Goal: Task Accomplishment & Management: Use online tool/utility

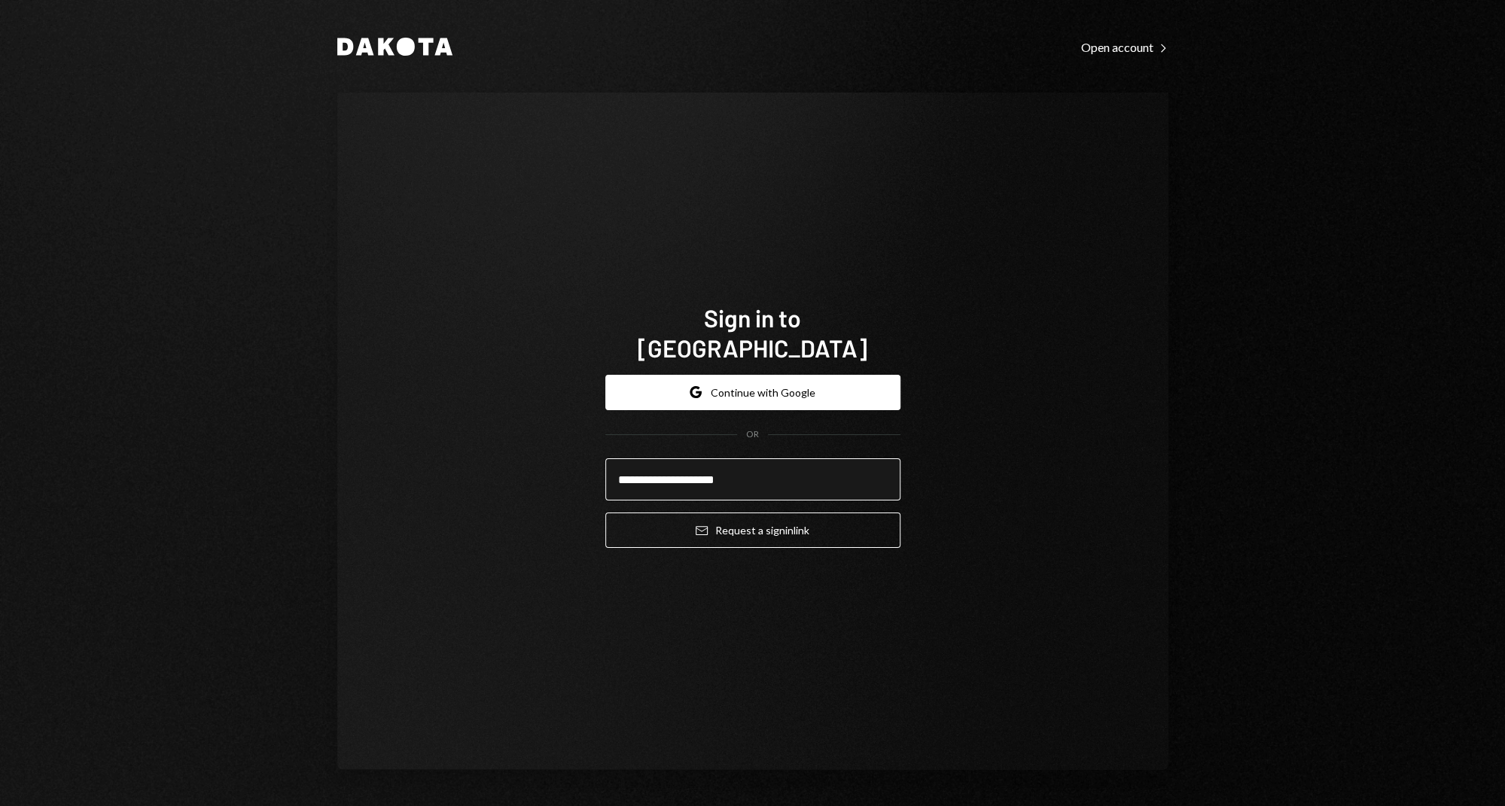
type input "**********"
click at [605, 513] on button "Email Request a sign in link" at bounding box center [752, 530] width 295 height 35
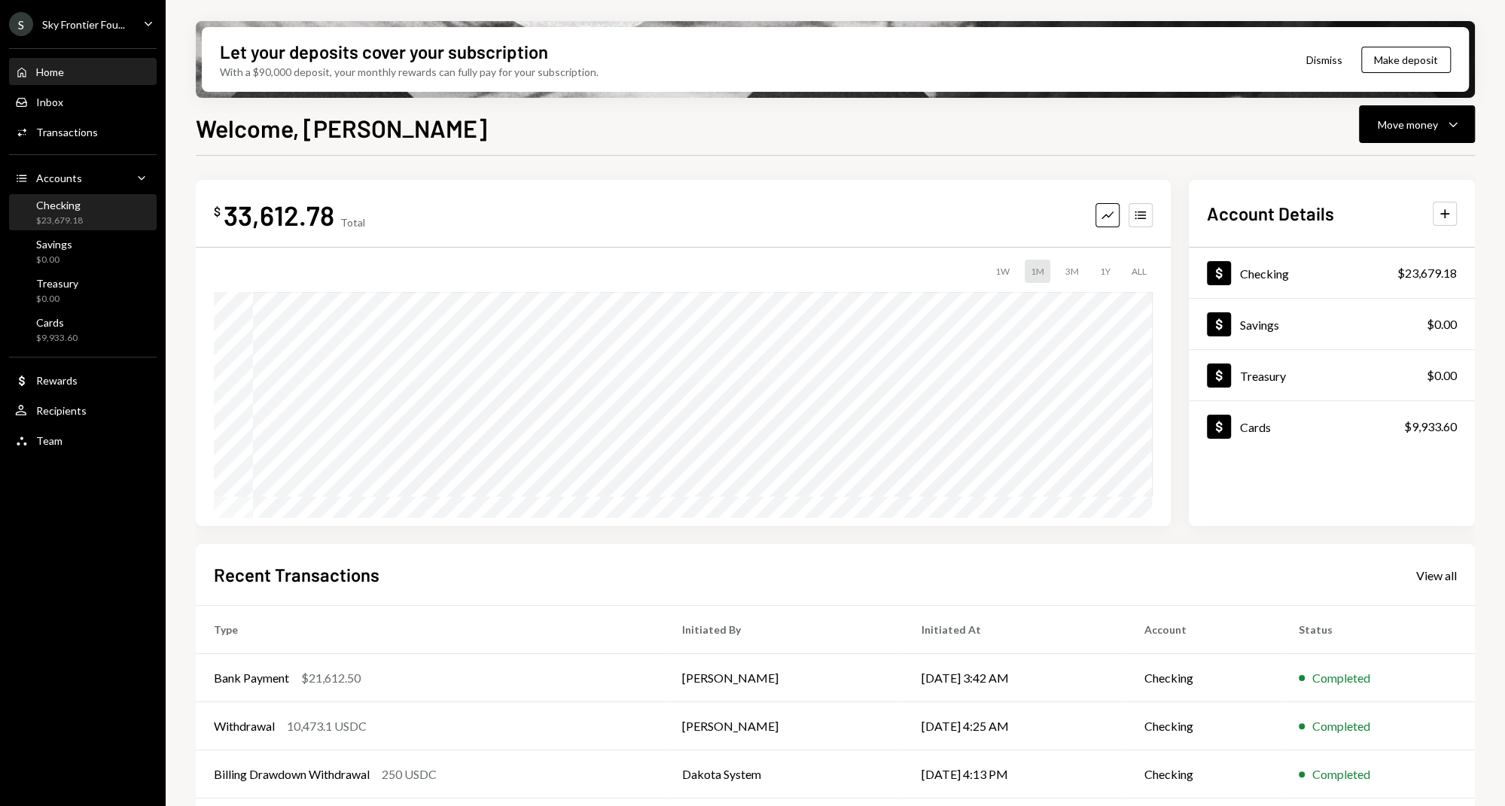
click at [84, 212] on div "Checking $23,679.18" at bounding box center [82, 213] width 135 height 29
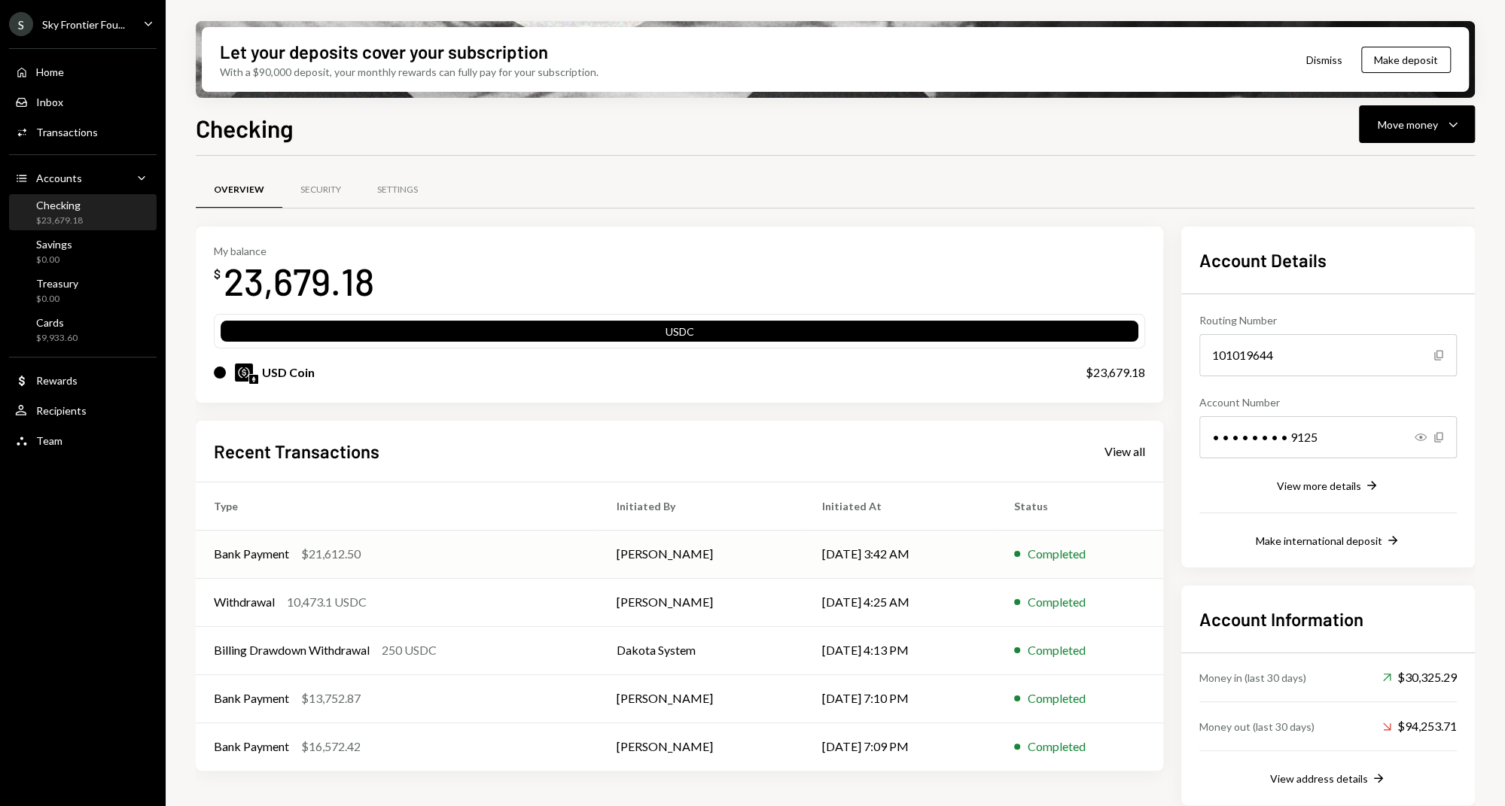
scroll to position [11, 0]
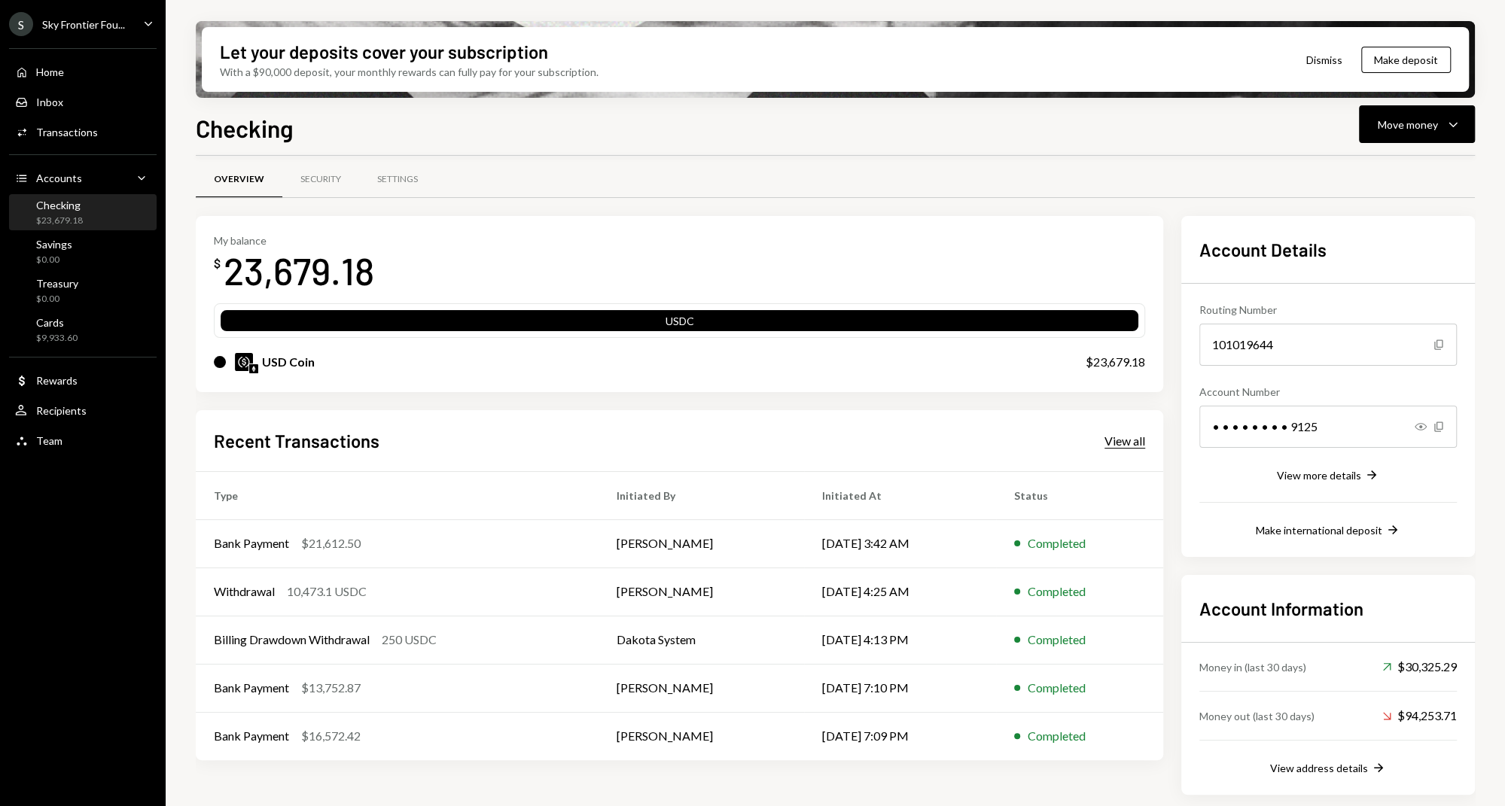
click at [1125, 438] on div "View all" at bounding box center [1124, 441] width 41 height 15
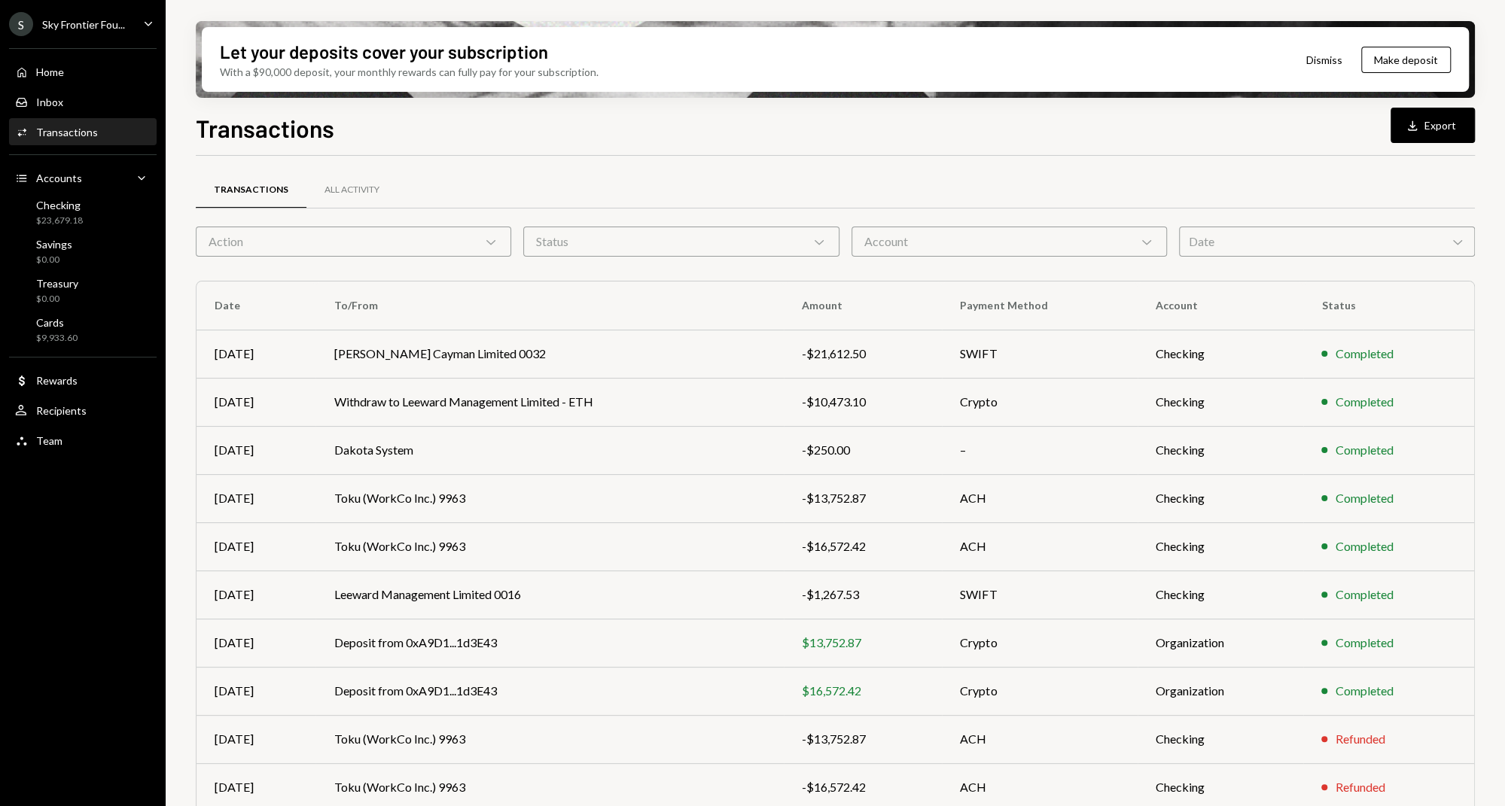
click at [145, 23] on icon "Caret Down" at bounding box center [148, 23] width 17 height 17
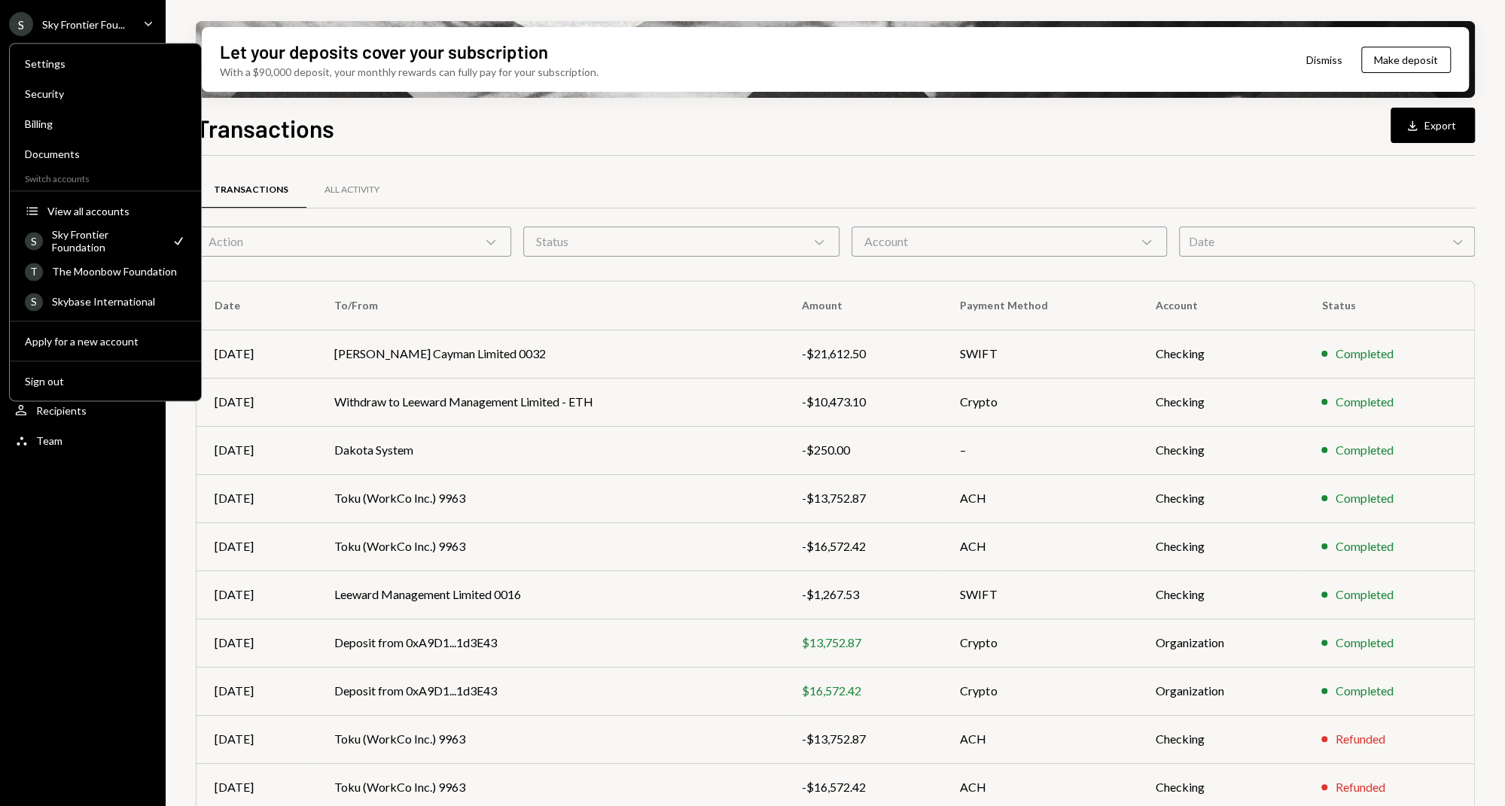
click at [96, 498] on div "S Sky Frontier Fou... Caret Down Home Home Inbox Inbox Activities Transactions …" at bounding box center [83, 403] width 166 height 806
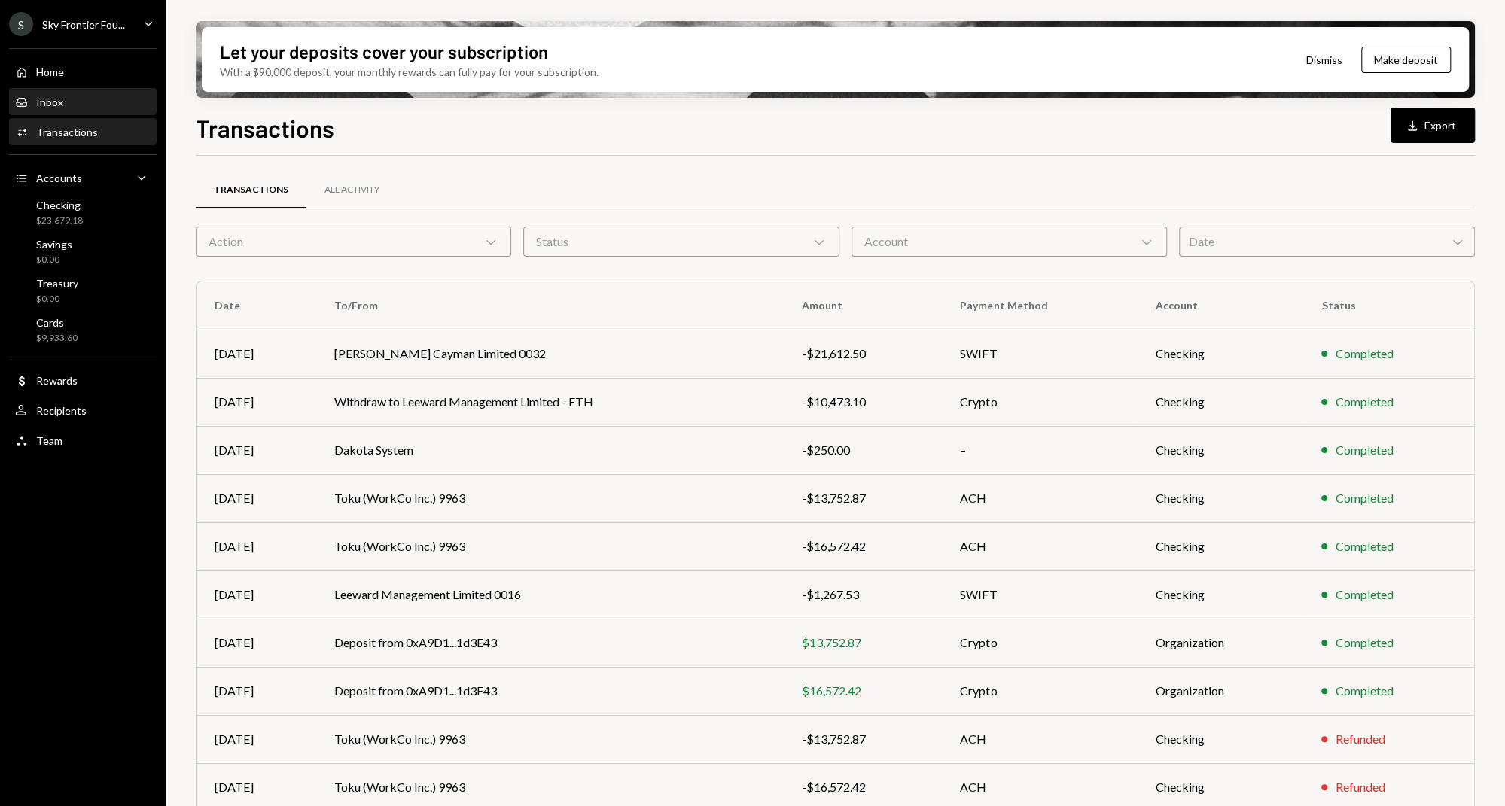
click at [55, 96] on div "Inbox" at bounding box center [49, 102] width 27 height 13
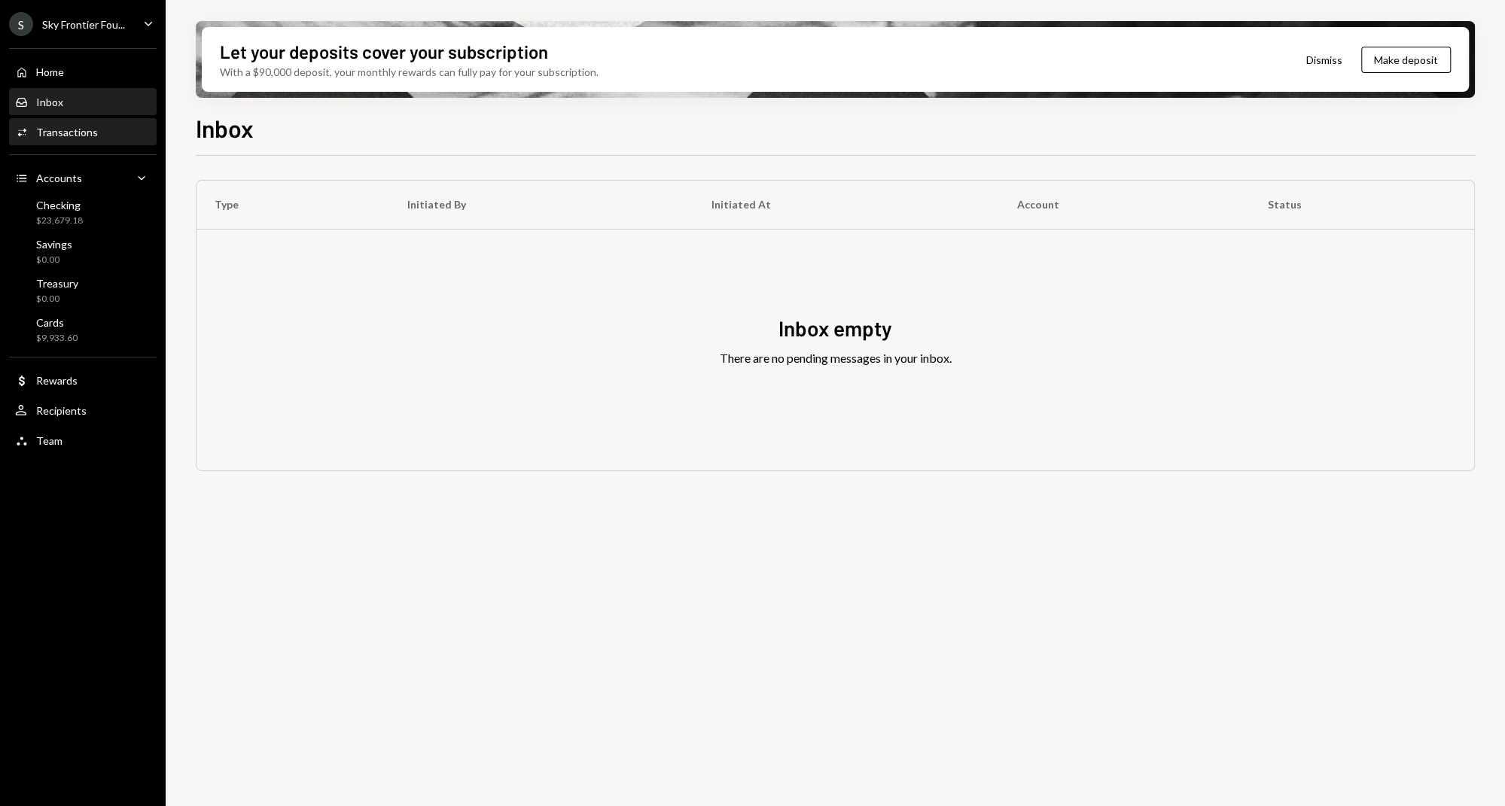
click at [55, 132] on div "Transactions" at bounding box center [67, 132] width 62 height 13
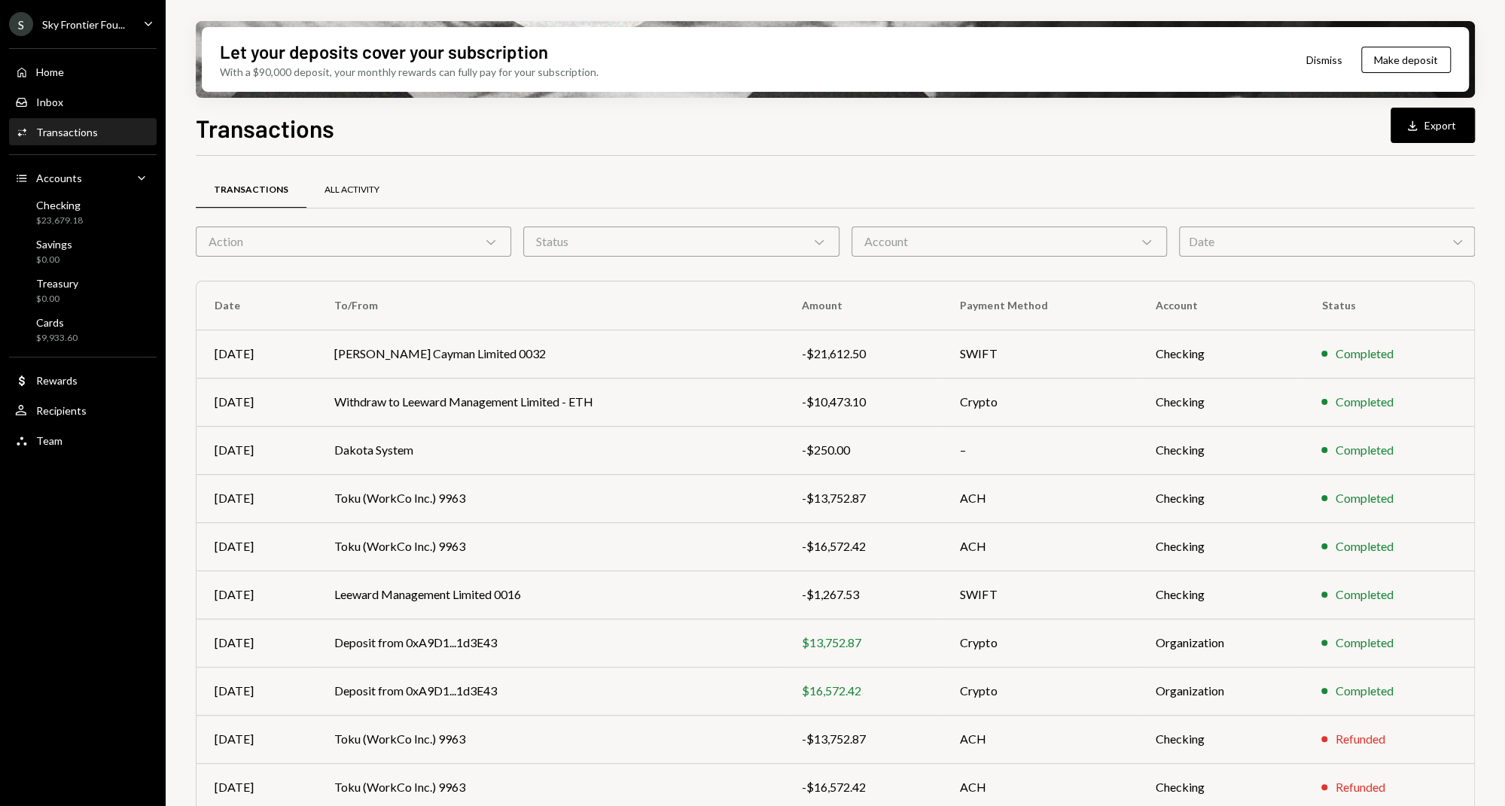
click at [362, 185] on div "All Activity" at bounding box center [351, 190] width 55 height 13
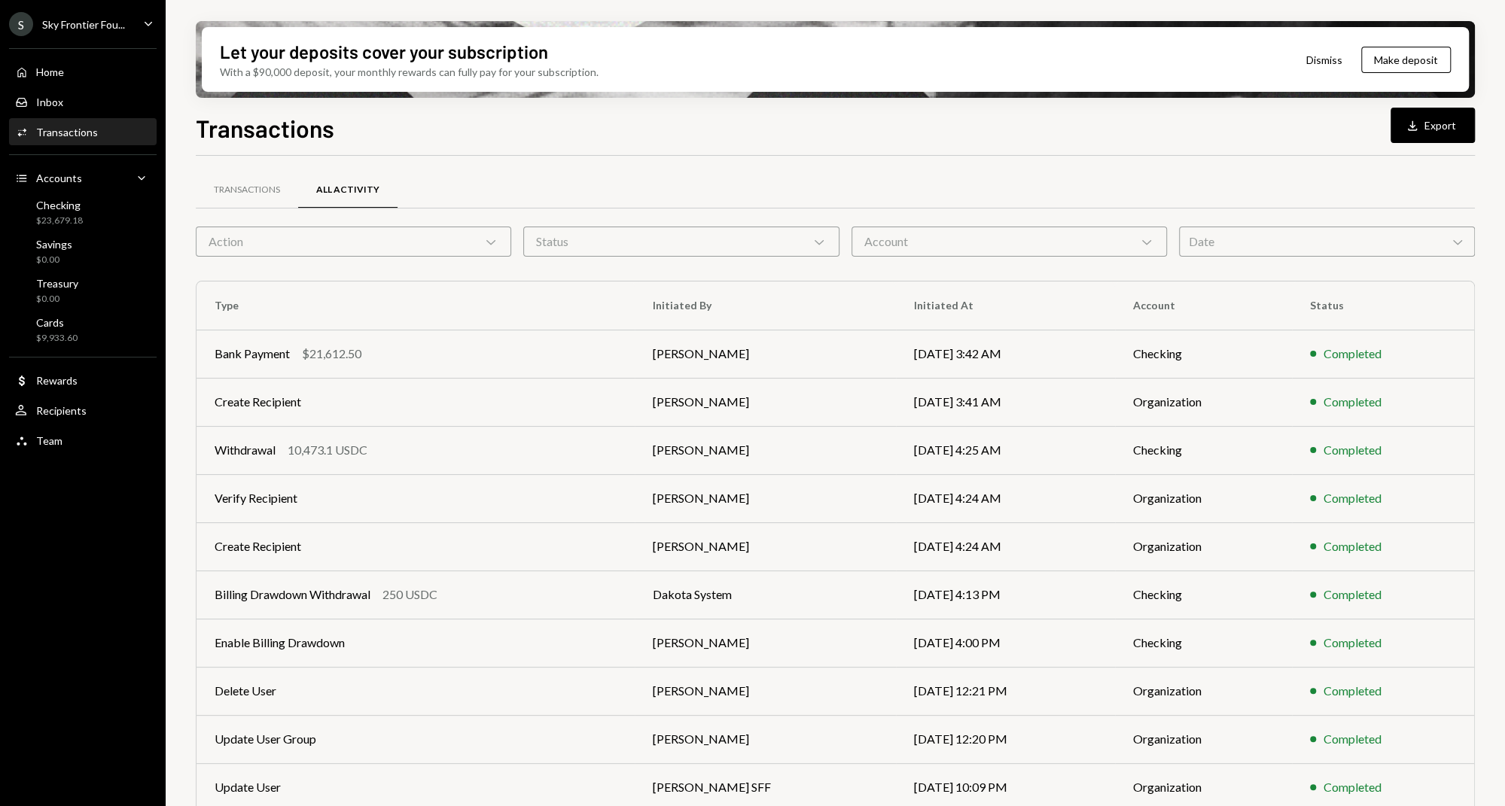
click at [470, 236] on div "Action Chevron Down" at bounding box center [353, 242] width 315 height 30
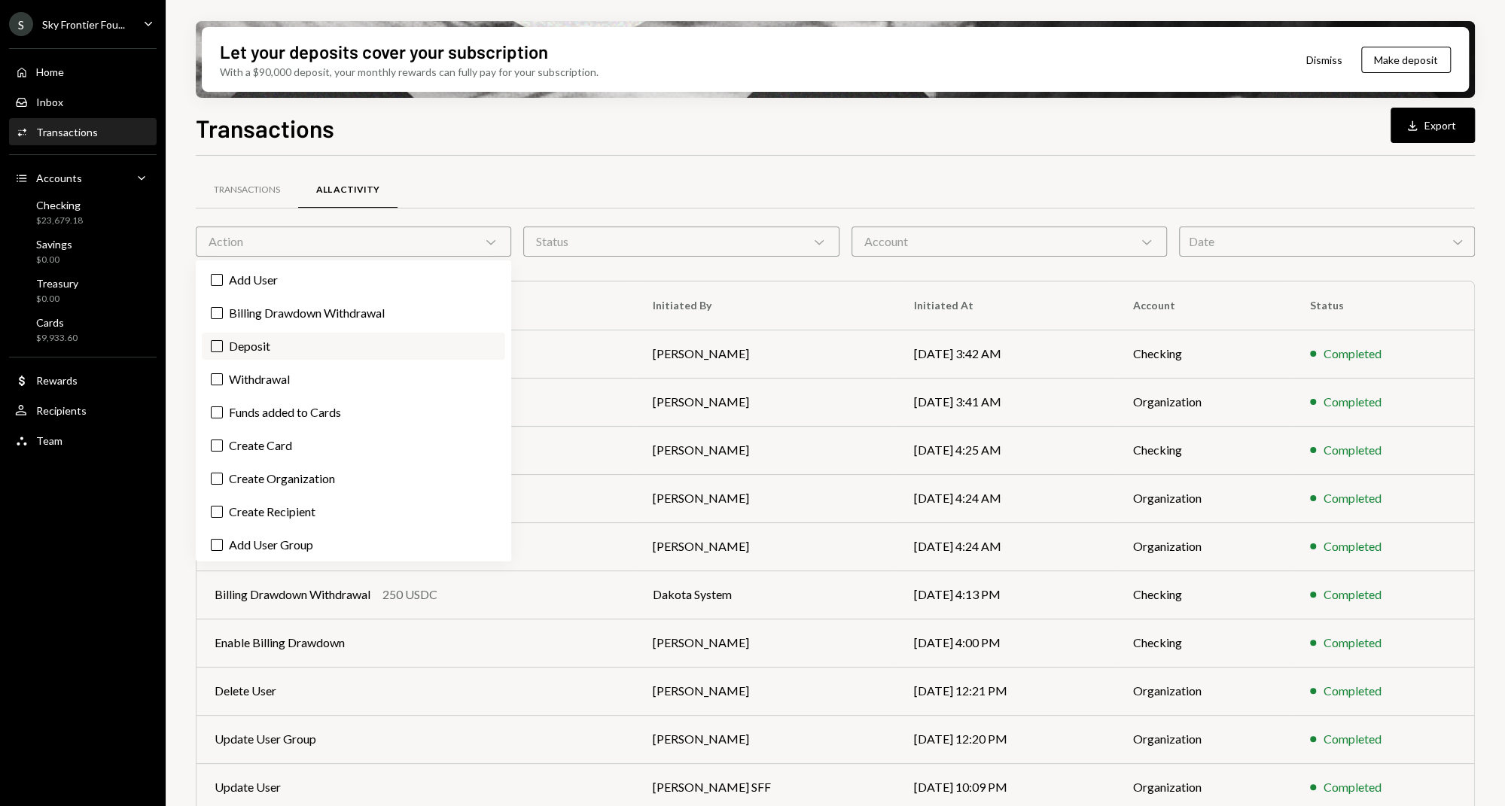
click at [282, 345] on label "Deposit" at bounding box center [353, 346] width 303 height 27
click at [223, 345] on button "Deposit" at bounding box center [217, 346] width 12 height 12
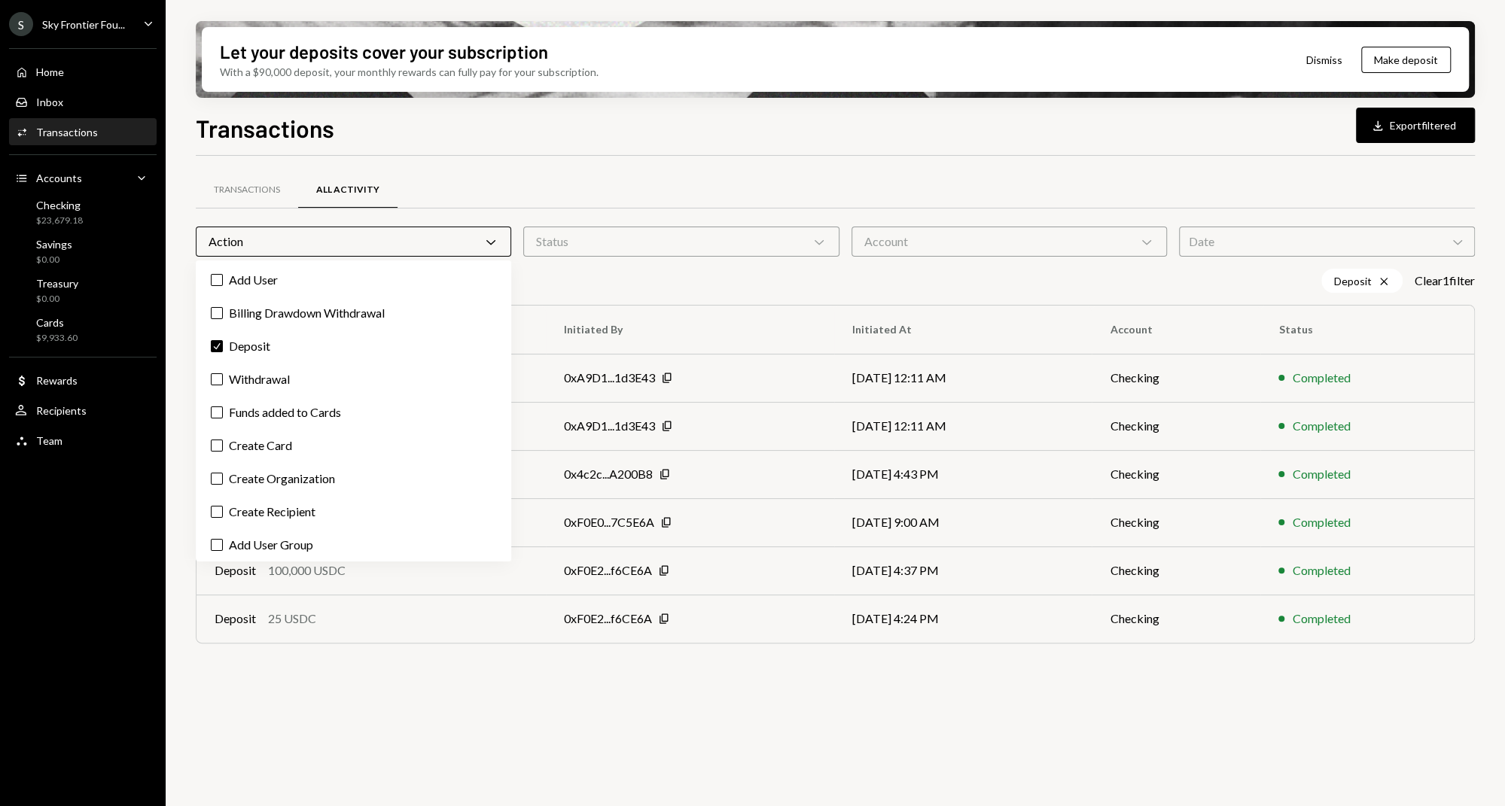
click at [543, 696] on div "Transactions All Activity Action Chevron Down Status Chevron Down Account Chevr…" at bounding box center [835, 490] width 1279 height 668
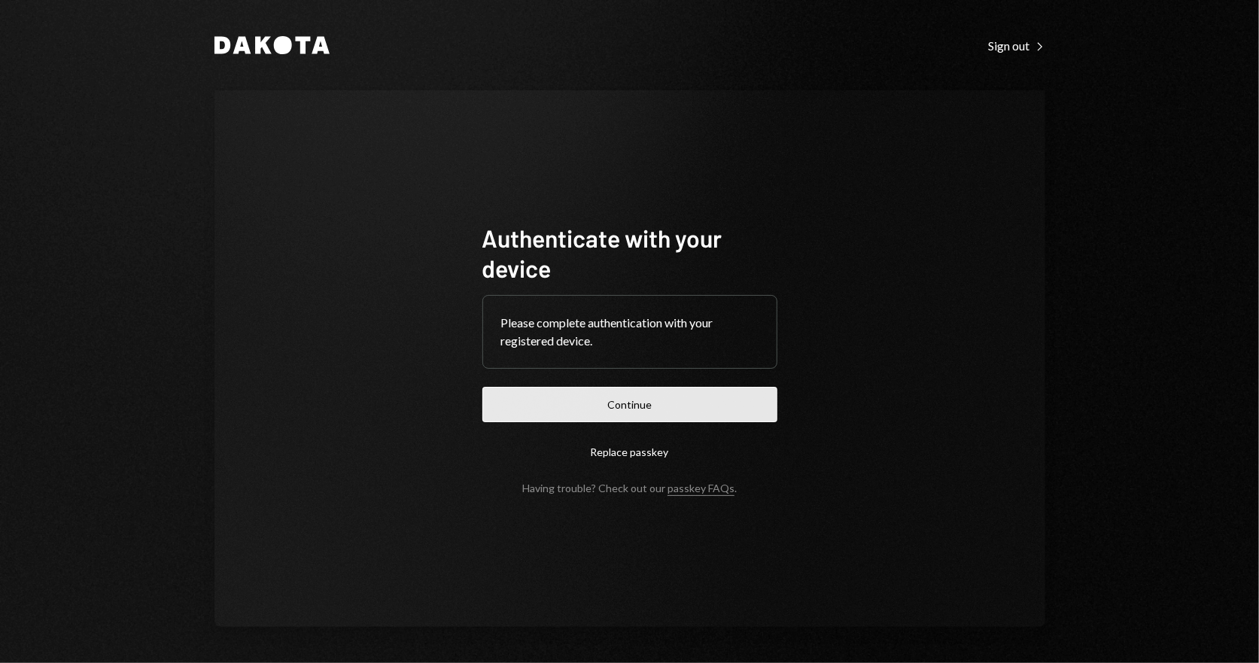
click at [575, 406] on button "Continue" at bounding box center [629, 404] width 295 height 35
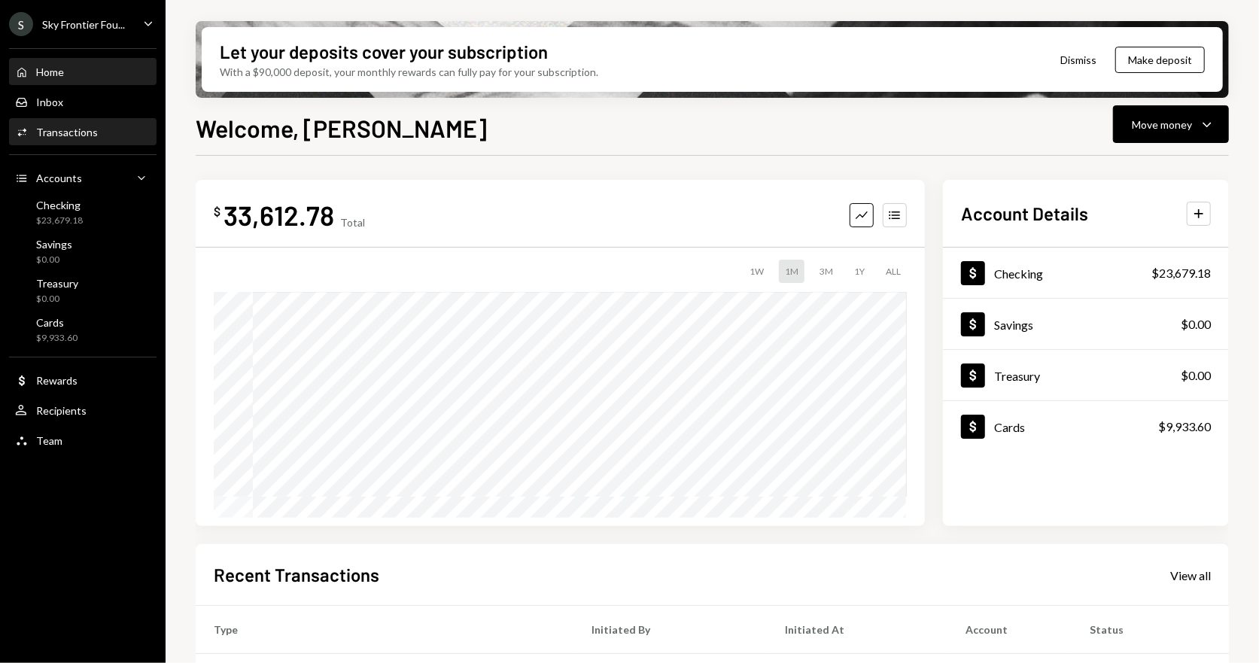
click at [65, 133] on div "Transactions" at bounding box center [67, 132] width 62 height 13
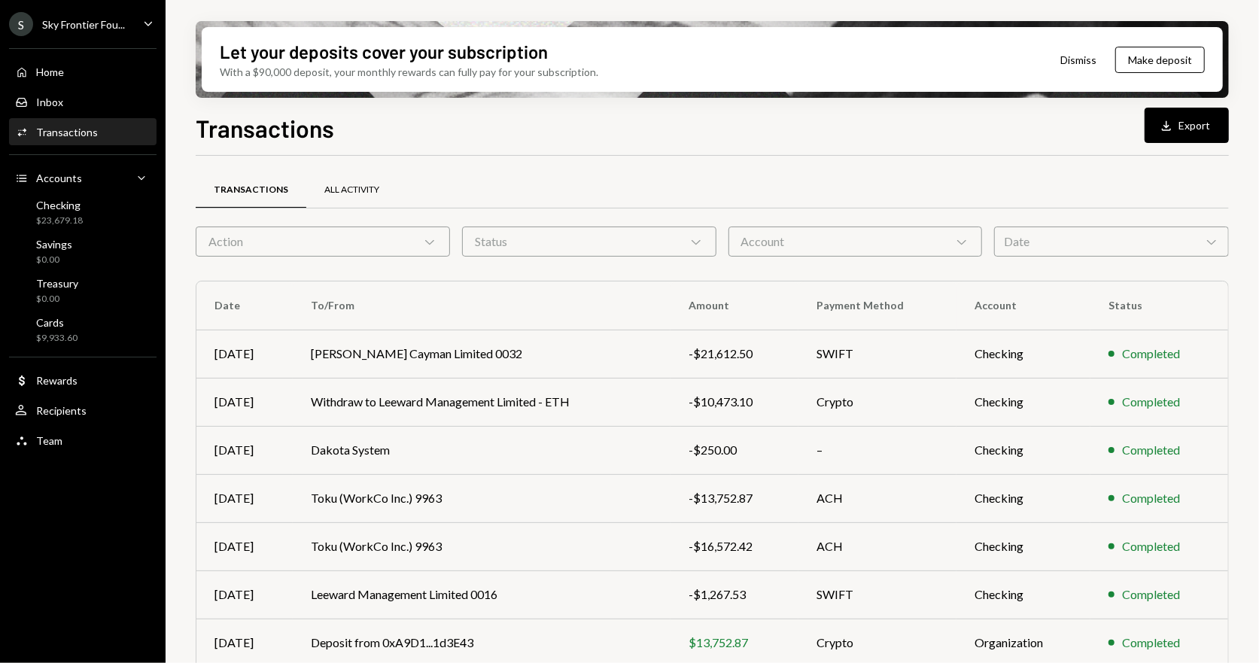
click at [339, 191] on div "All Activity" at bounding box center [351, 190] width 55 height 13
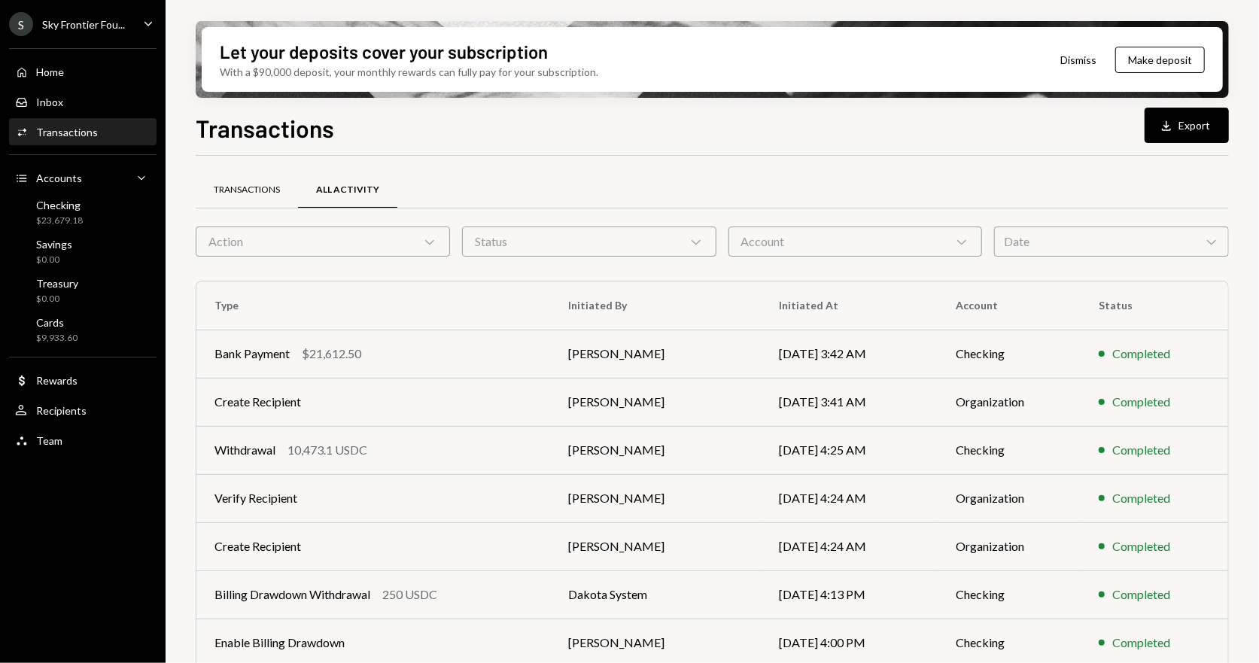
click at [254, 184] on div "Transactions" at bounding box center [247, 190] width 66 height 13
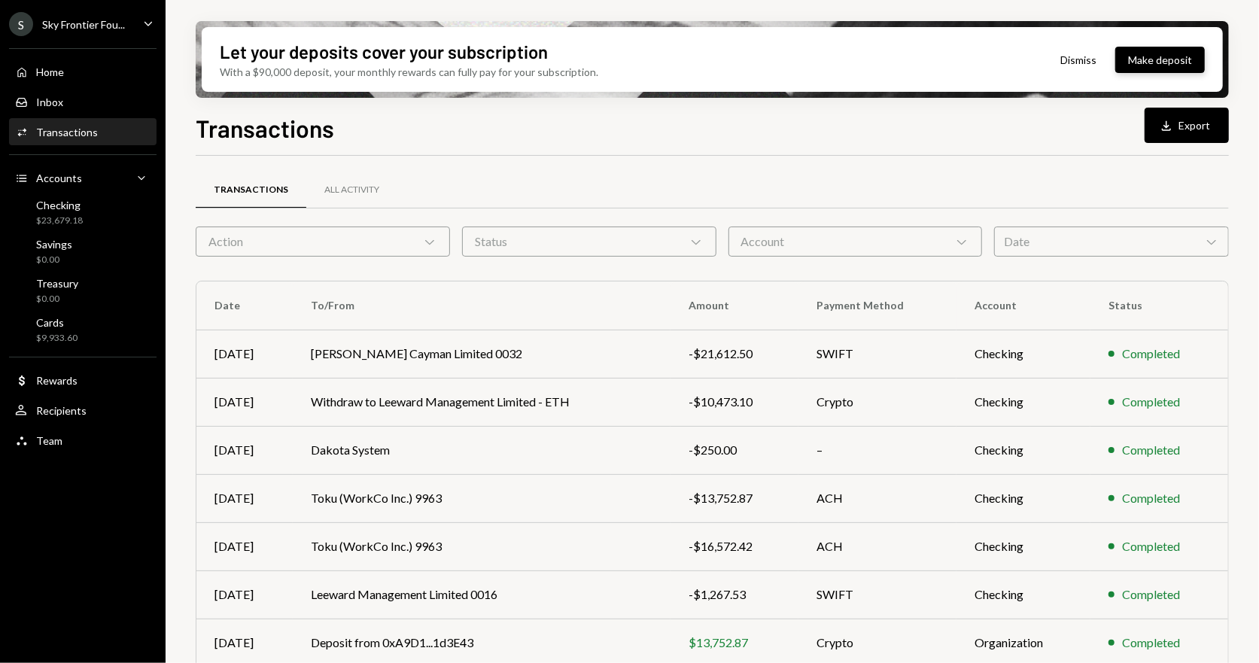
click at [1170, 63] on button "Make deposit" at bounding box center [1161, 60] width 90 height 26
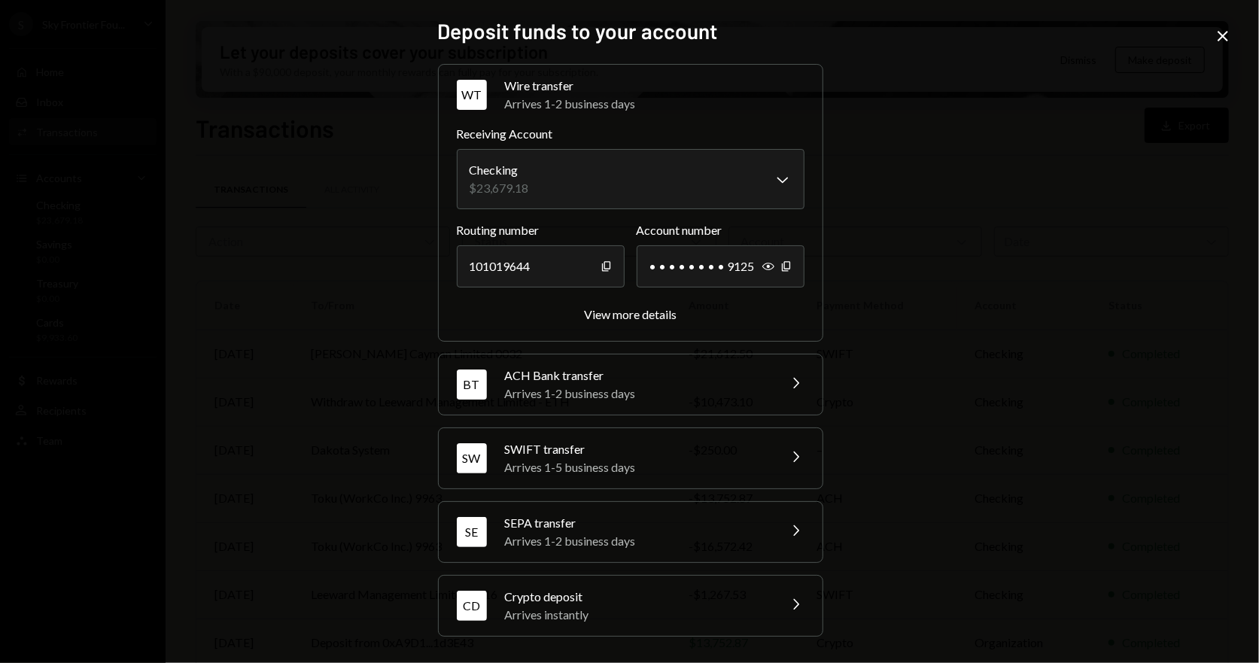
click at [641, 620] on div "Arrives instantly" at bounding box center [636, 615] width 263 height 18
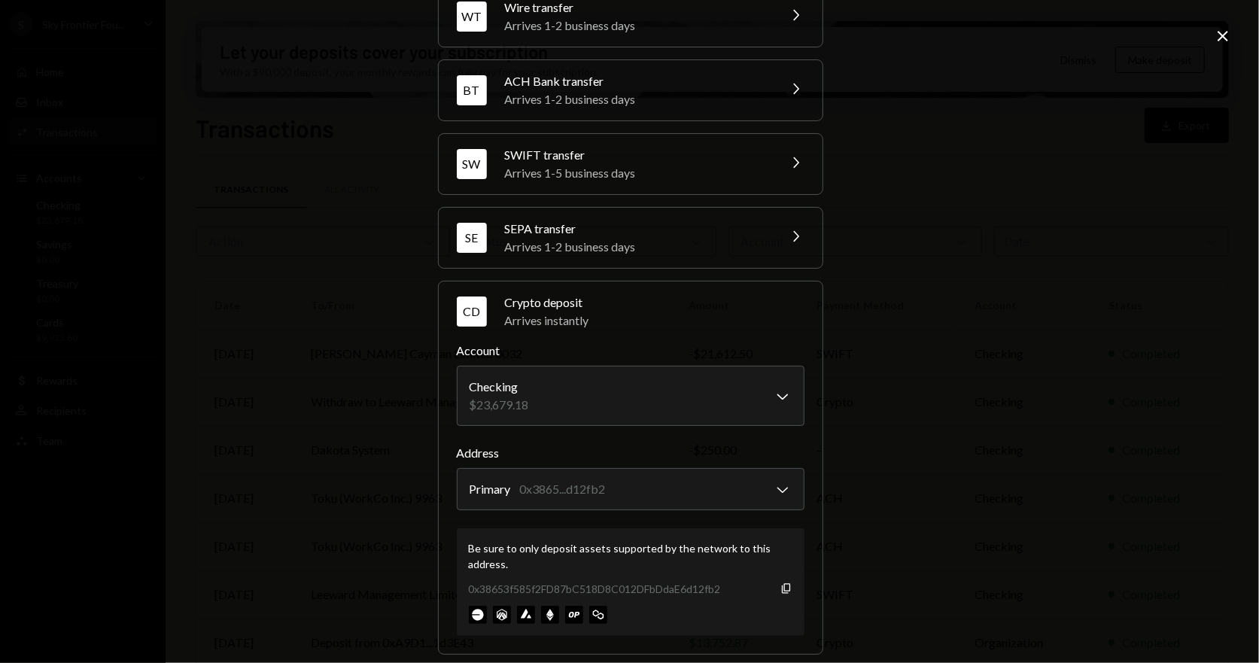
scroll to position [90, 0]
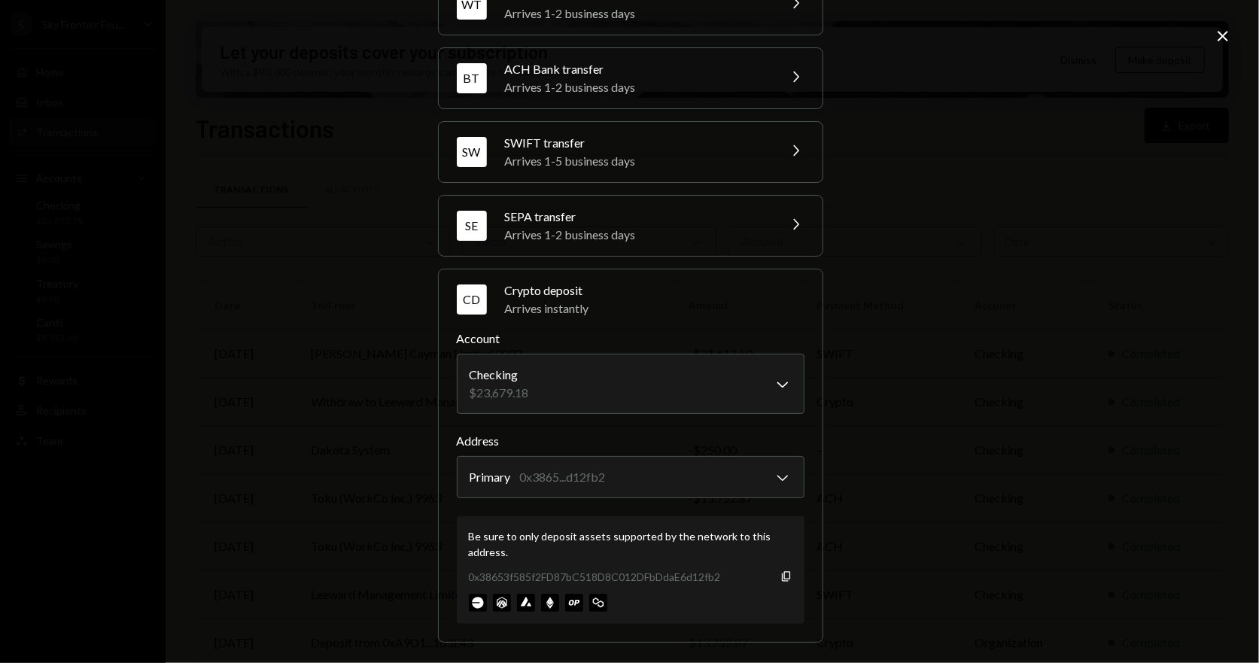
click at [594, 574] on div "0x38653f585f2FD87bC518D8C012DFbDdaE6d12fb2" at bounding box center [595, 577] width 252 height 16
copy div "0x38653f585f2FD87bC518D8C012DFbDdaE6d12fb2"
